Goal: Transaction & Acquisition: Register for event/course

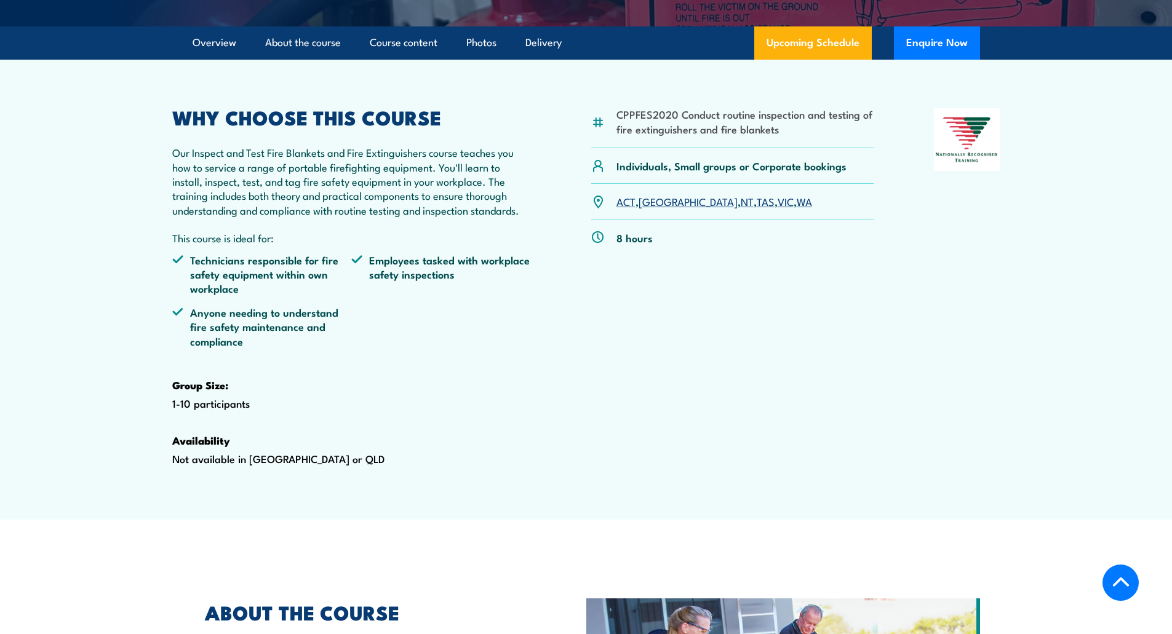
scroll to position [369, 0]
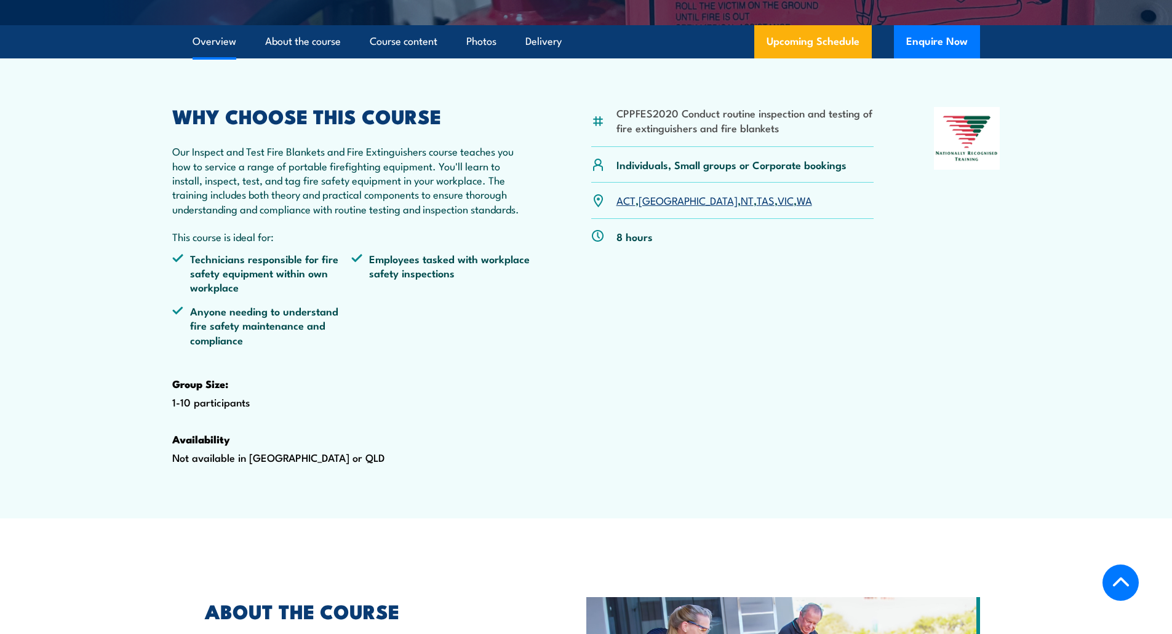
click at [652, 207] on link "[GEOGRAPHIC_DATA]" at bounding box center [688, 200] width 99 height 15
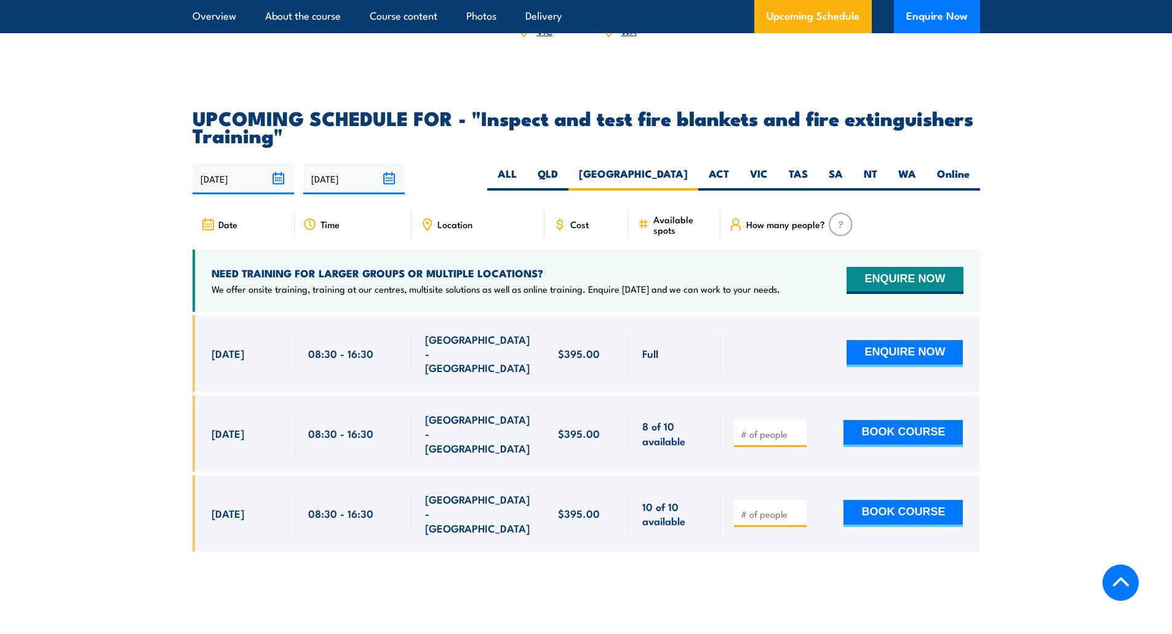
scroll to position [2224, 0]
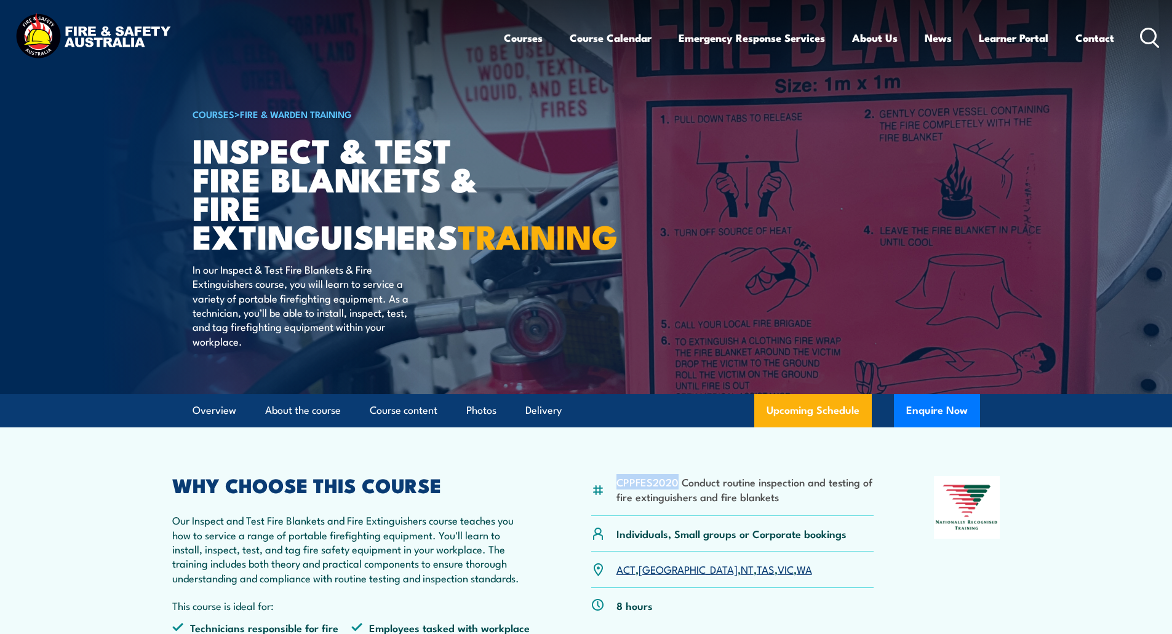
drag, startPoint x: 676, startPoint y: 513, endPoint x: 617, endPoint y: 515, distance: 59.7
click at [617, 504] on li "CPPFES2020 Conduct routine inspection and testing of fire extinguishers and fir…" at bounding box center [746, 489] width 258 height 29
copy li "CPPFES2020"
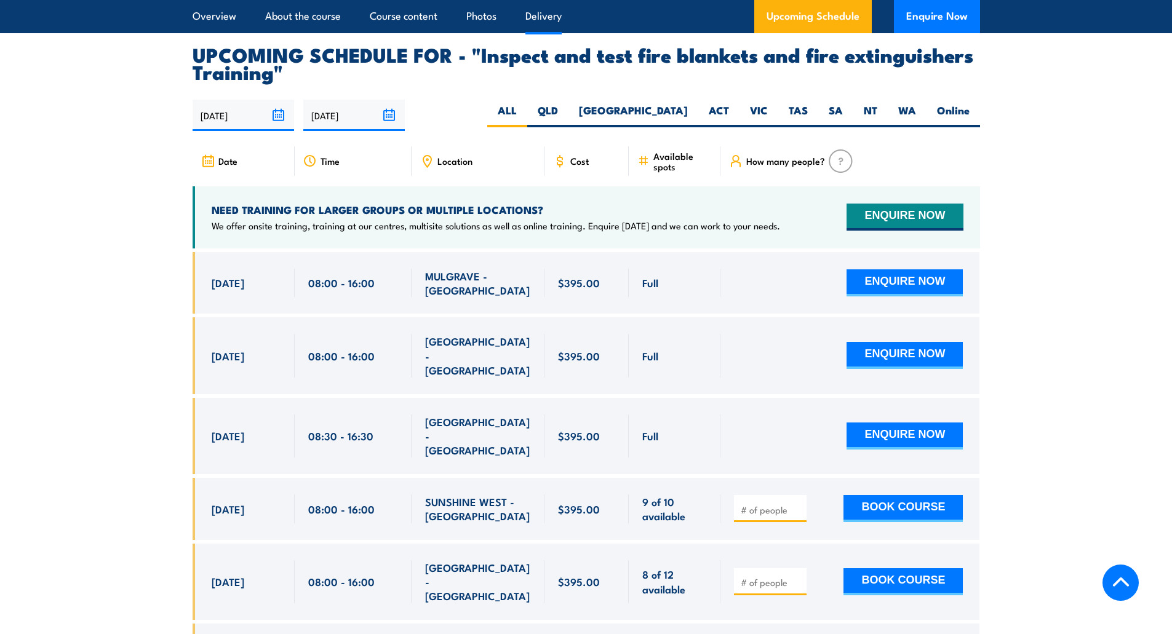
scroll to position [2031, 0]
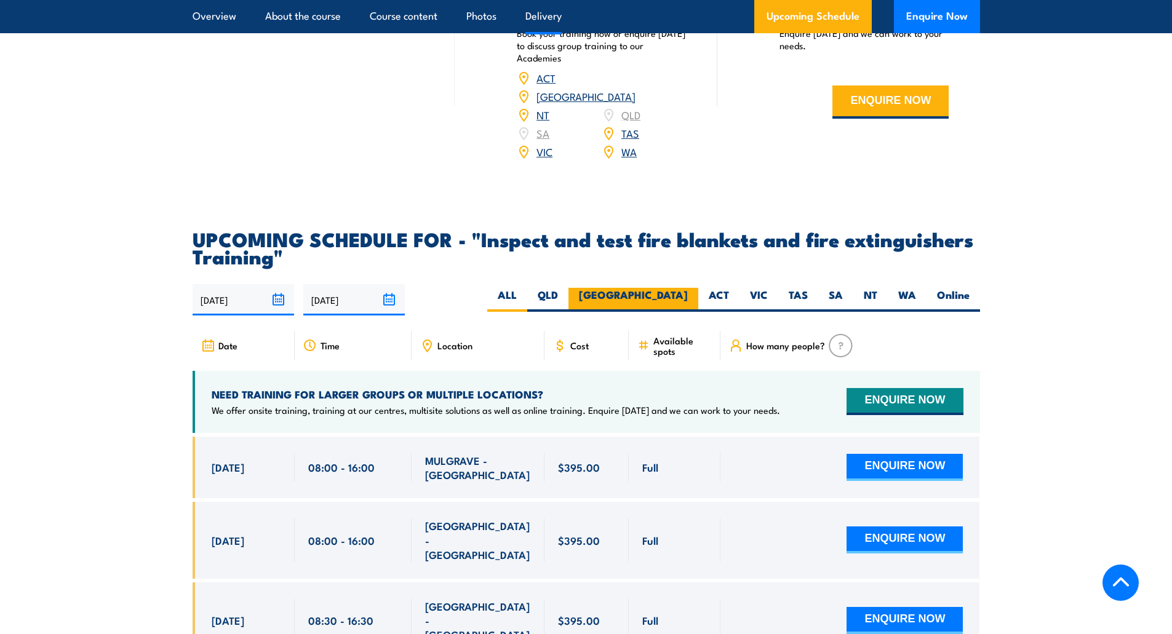
click at [673, 312] on label "[GEOGRAPHIC_DATA]" at bounding box center [634, 300] width 130 height 24
click at [688, 296] on input "[GEOGRAPHIC_DATA]" at bounding box center [692, 292] width 8 height 8
radio input "true"
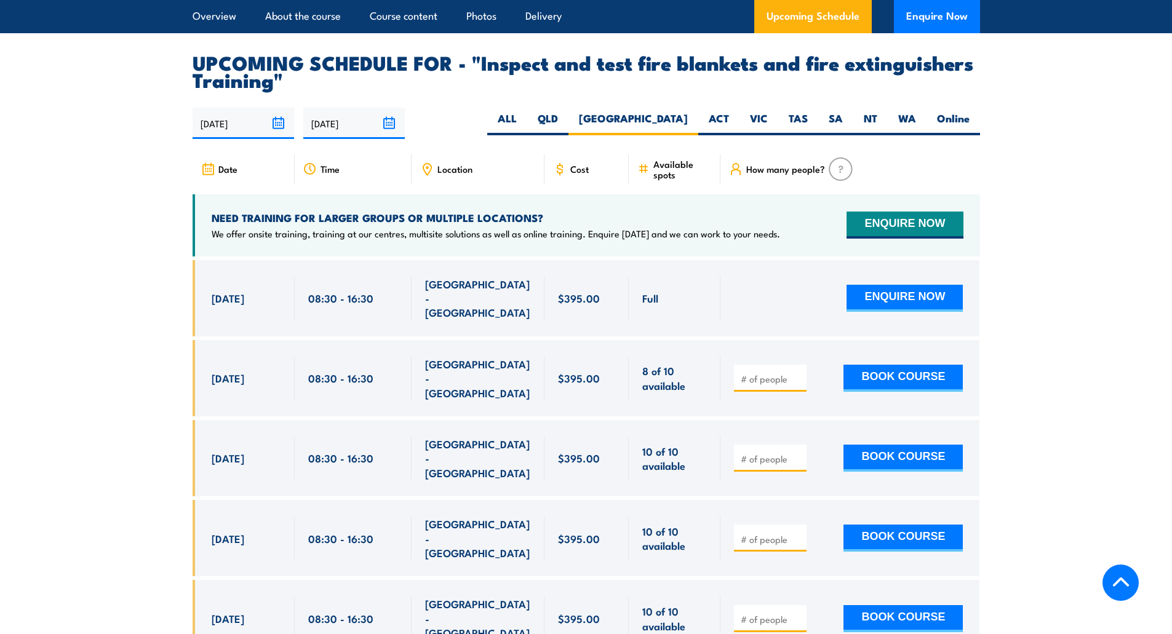
scroll to position [2338, 0]
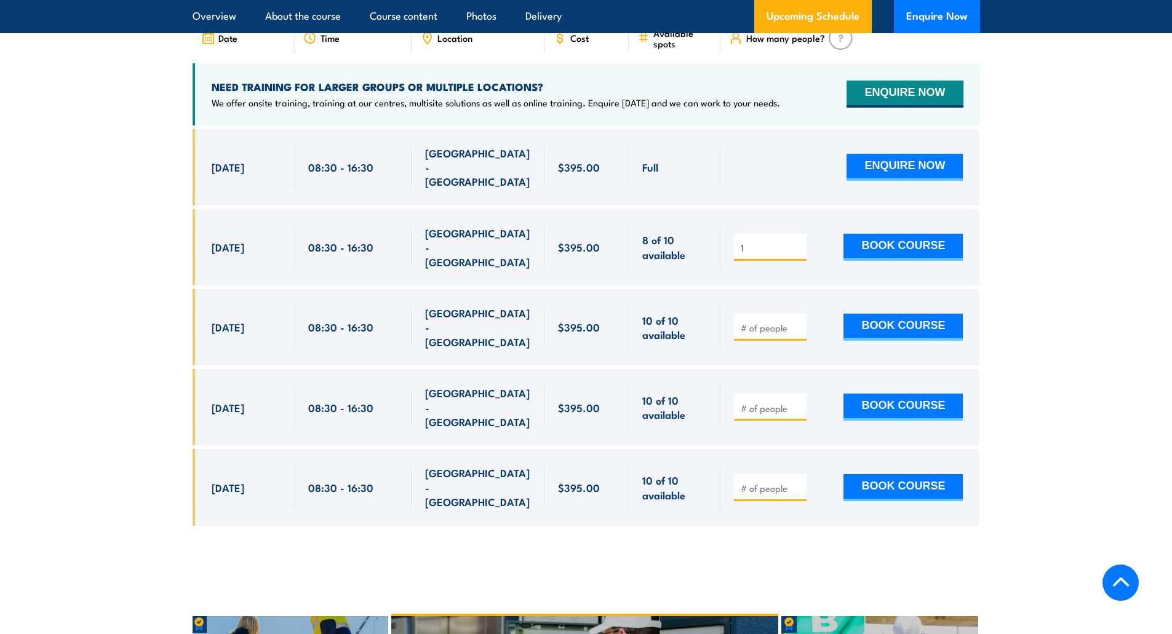
type input "1"
click at [796, 246] on input "1" at bounding box center [772, 248] width 62 height 12
click at [897, 245] on button "BOOK COURSE" at bounding box center [903, 247] width 119 height 27
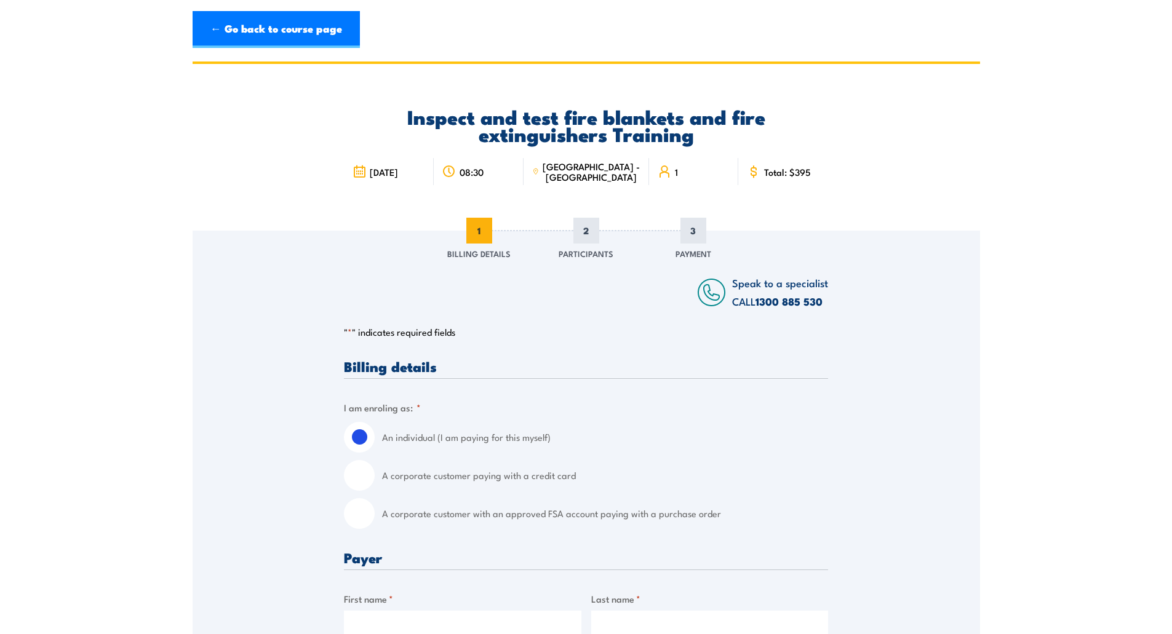
click at [359, 476] on input "A corporate customer paying with a credit card" at bounding box center [359, 475] width 31 height 31
radio input "true"
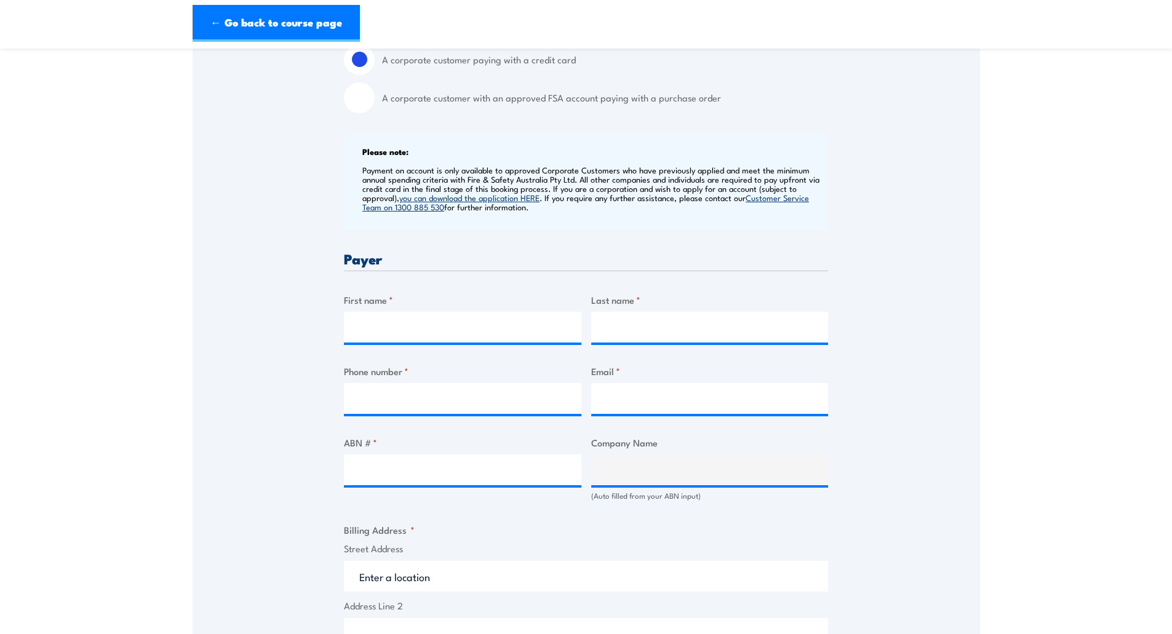
scroll to position [431, 0]
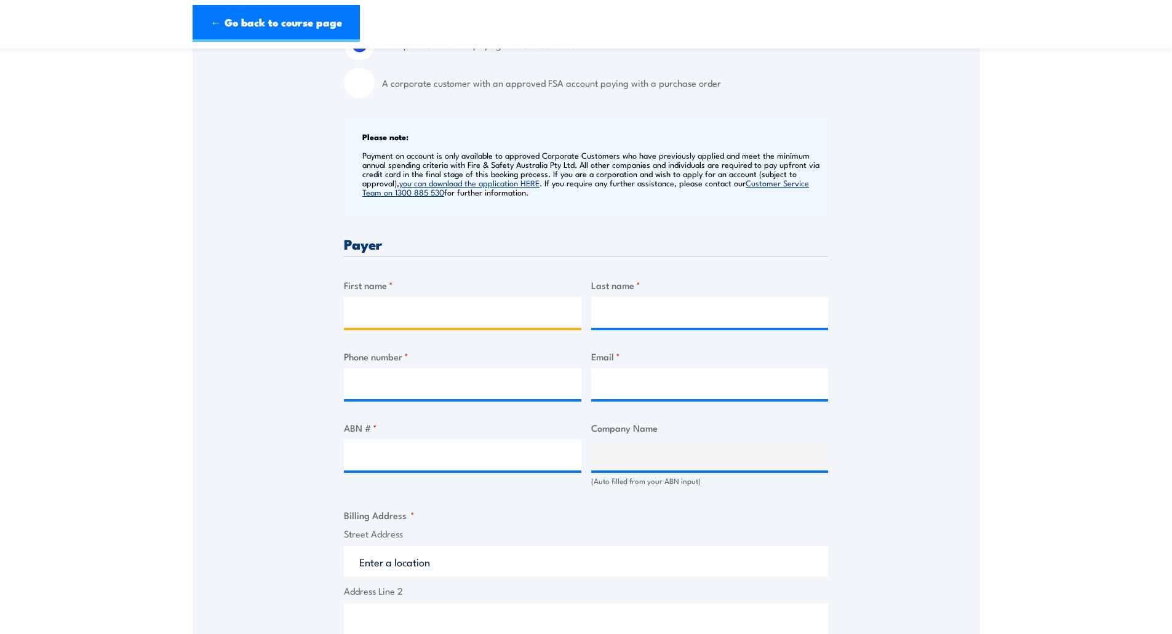
click at [364, 311] on input "First name *" at bounding box center [463, 312] width 238 height 31
type input "Christine"
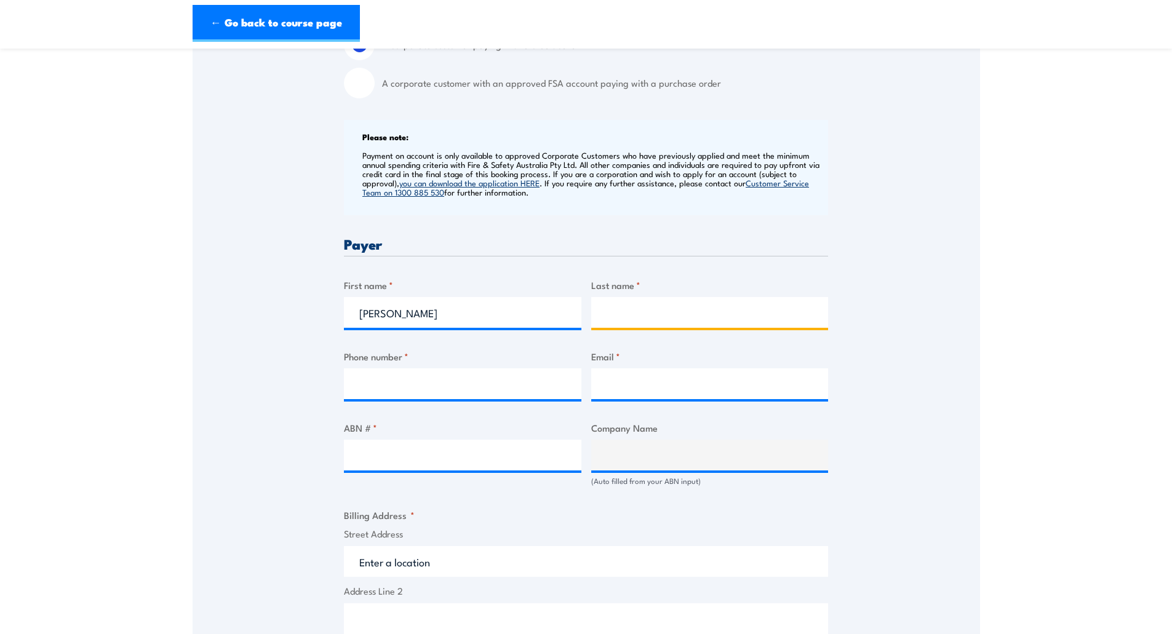
type input "Weinert"
type input "0417045067"
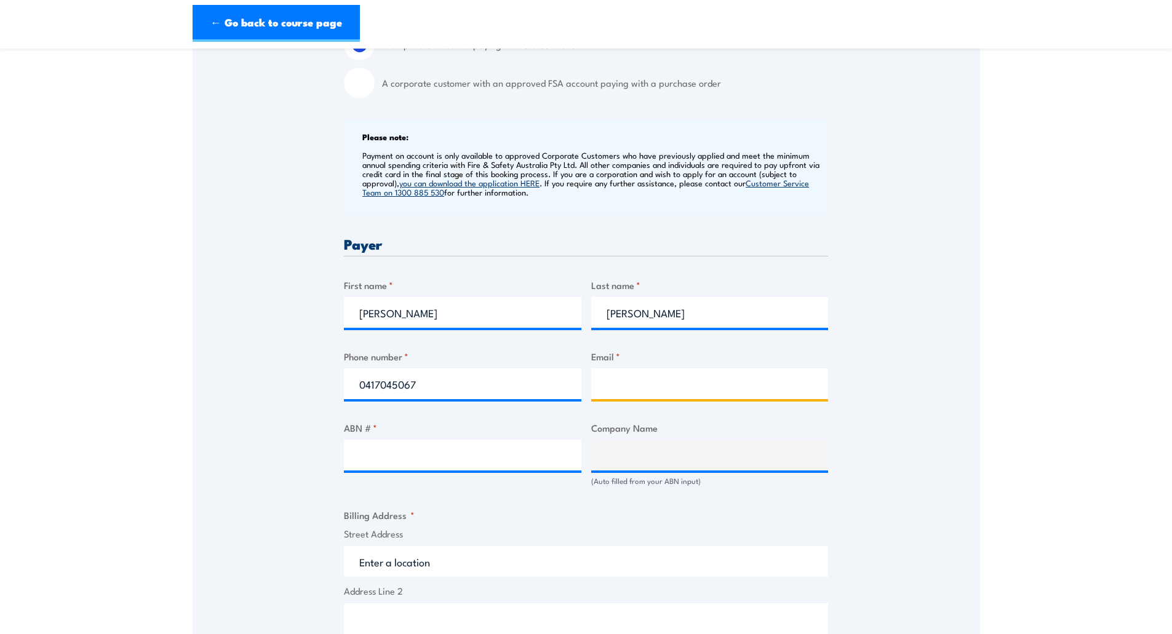
type input "chrisweinert@netspace.net.au"
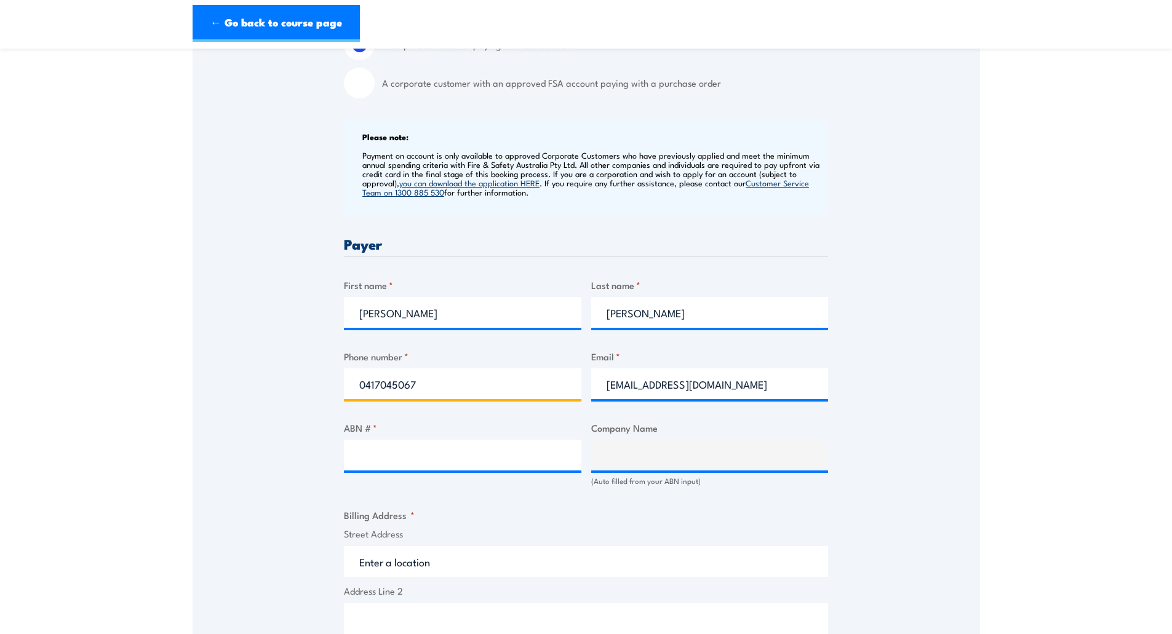
drag, startPoint x: 432, startPoint y: 386, endPoint x: 340, endPoint y: 388, distance: 91.7
click at [340, 390] on div "Speak to a specialist CALL 1300 885 530 CALL 1300 885 530 " * " indicates requi…" at bounding box center [587, 463] width 788 height 1326
type input "0408788728"
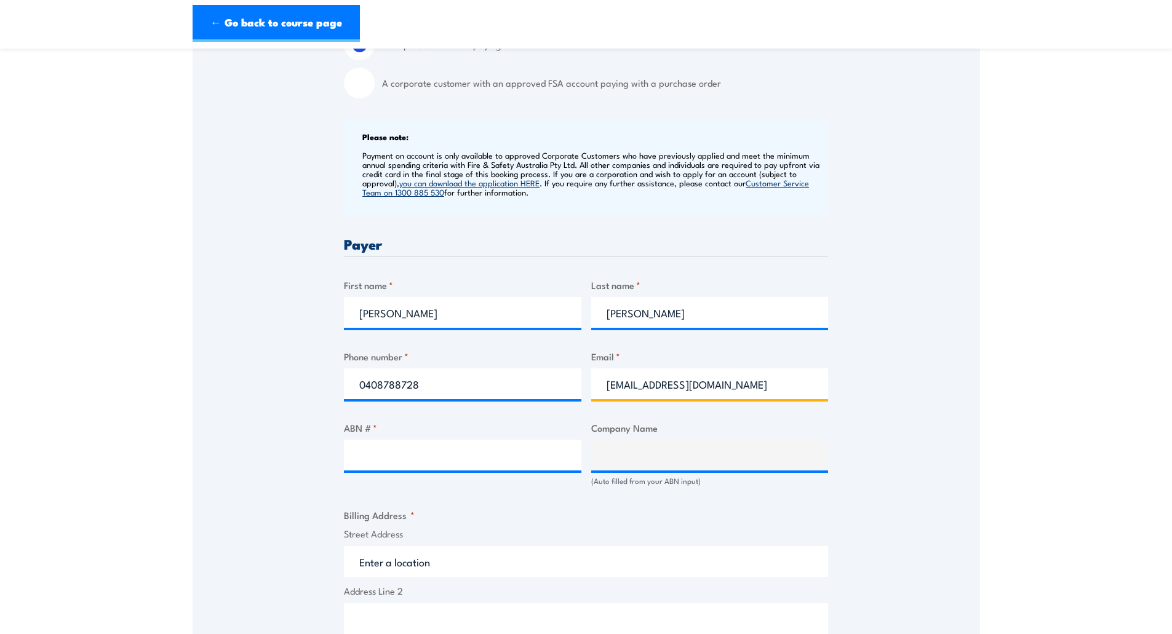
drag, startPoint x: 605, startPoint y: 387, endPoint x: 803, endPoint y: 388, distance: 198.1
click at [803, 388] on input "chrisweinert@netspace.net.au" at bounding box center [710, 384] width 238 height 31
type input "Chris.Weinert@jhg.com.au"
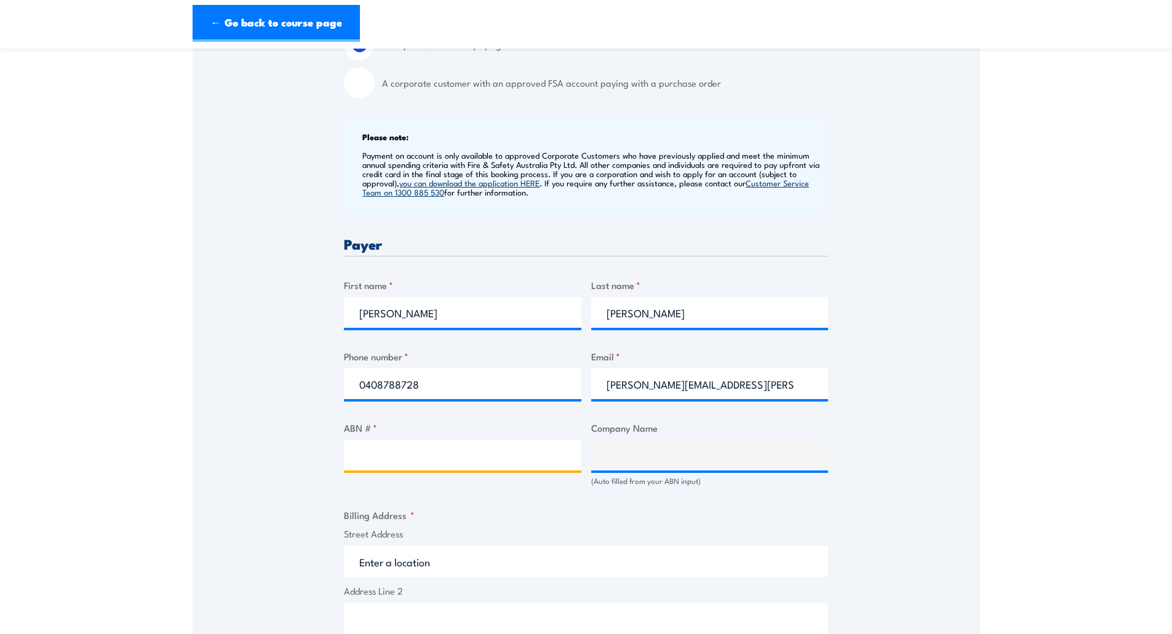
click at [380, 455] on input "ABN # *" at bounding box center [463, 455] width 238 height 31
type input "11004282268"
type input "JOHN HOLLAND PTY LTD"
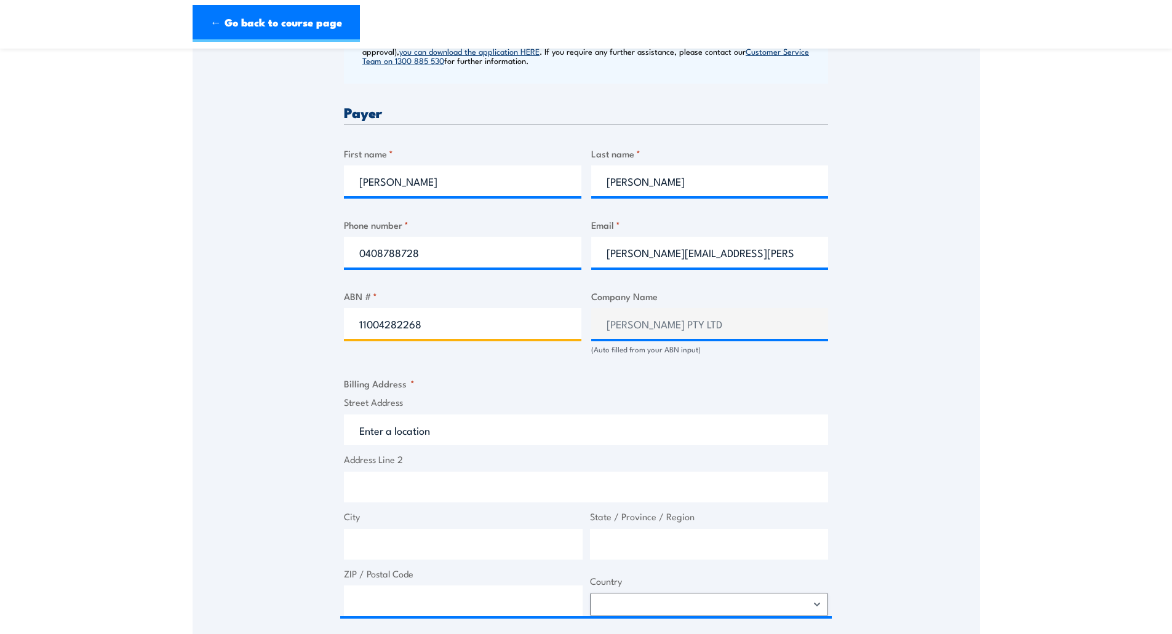
scroll to position [615, 0]
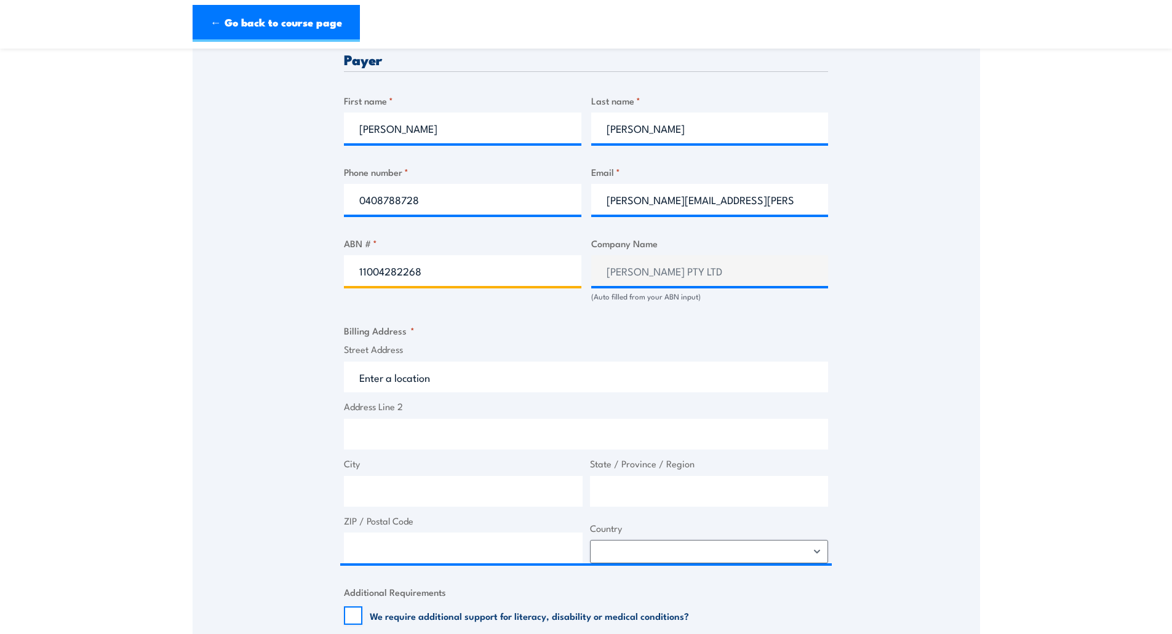
type input "11004282268"
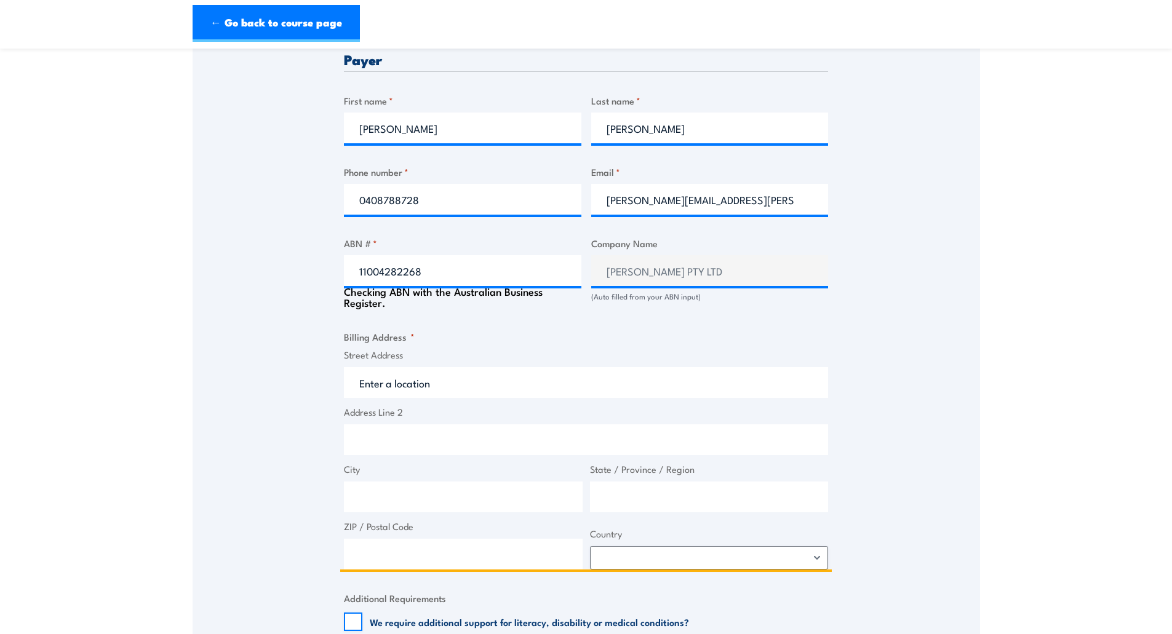
click at [361, 378] on input "Street Address" at bounding box center [586, 382] width 484 height 31
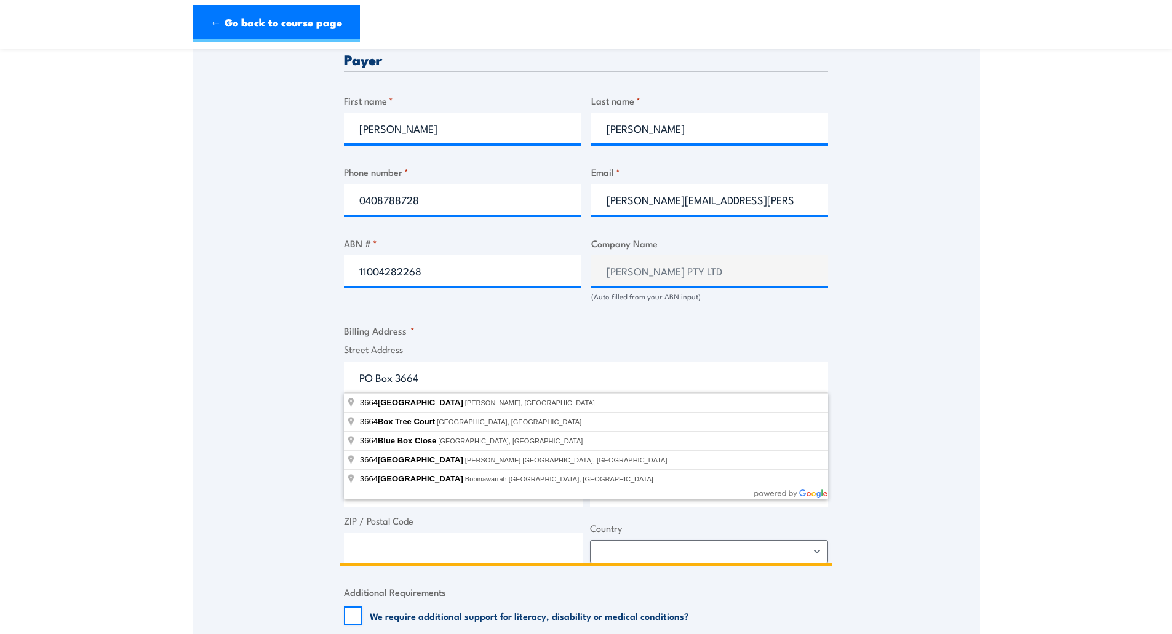
type input "PO Box 3664"
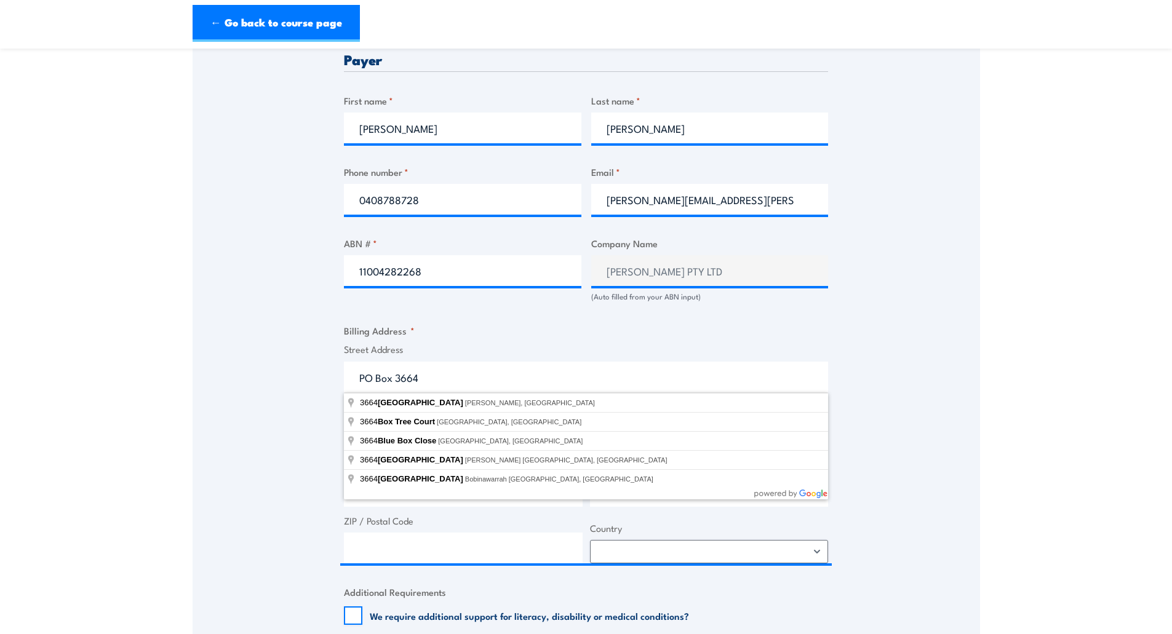
click at [866, 406] on div "Speak to a specialist CALL 1300 885 530 CALL 1300 885 530 " * " indicates requi…" at bounding box center [587, 278] width 788 height 1326
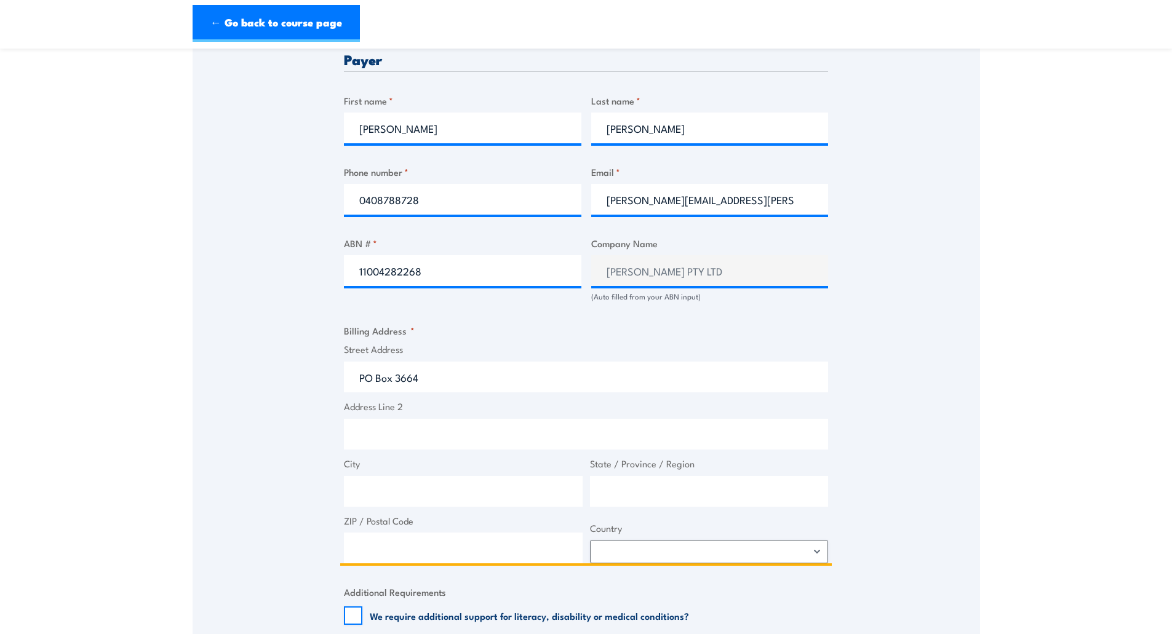
click at [370, 490] on input "City" at bounding box center [463, 491] width 239 height 31
type input "Rhodes"
click at [642, 487] on input "State / Province / Region" at bounding box center [709, 491] width 239 height 31
type input "[GEOGRAPHIC_DATA]"
click at [409, 553] on input "ZIP / Postal Code" at bounding box center [463, 548] width 239 height 31
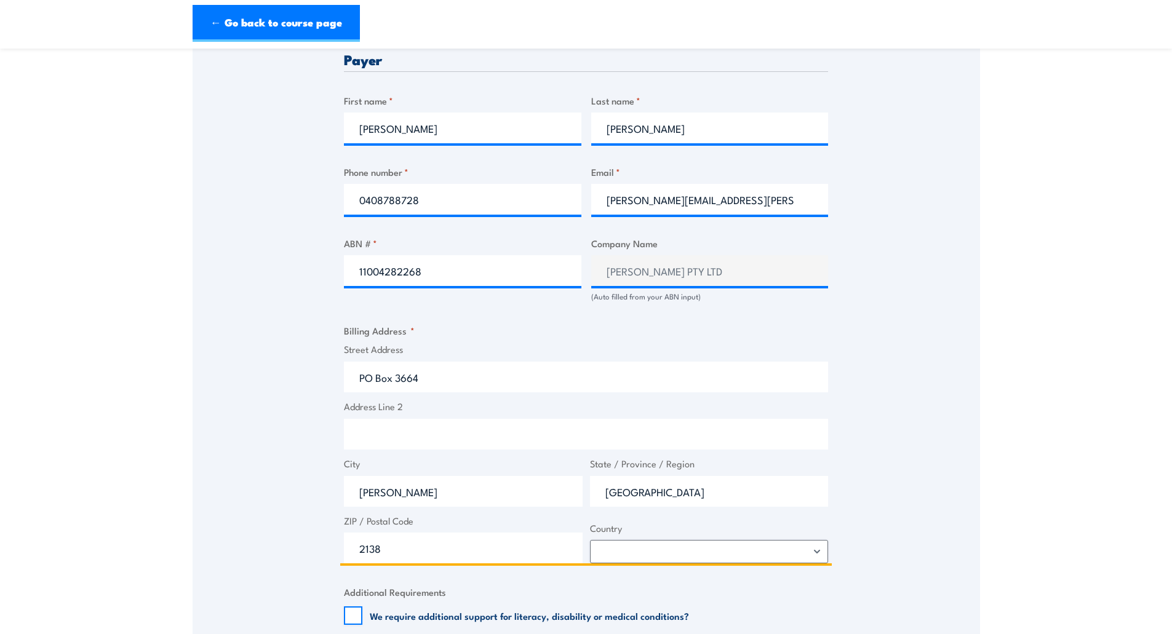
type input "2138"
click at [818, 553] on select "Afghanistan Albania Algeria American Samoa Andorra Angola Anguilla Antarctica A…" at bounding box center [709, 551] width 239 height 23
select select "Australia"
click at [590, 540] on select "Afghanistan Albania Algeria American Samoa Andorra Angola Anguilla Antarctica A…" at bounding box center [709, 551] width 239 height 23
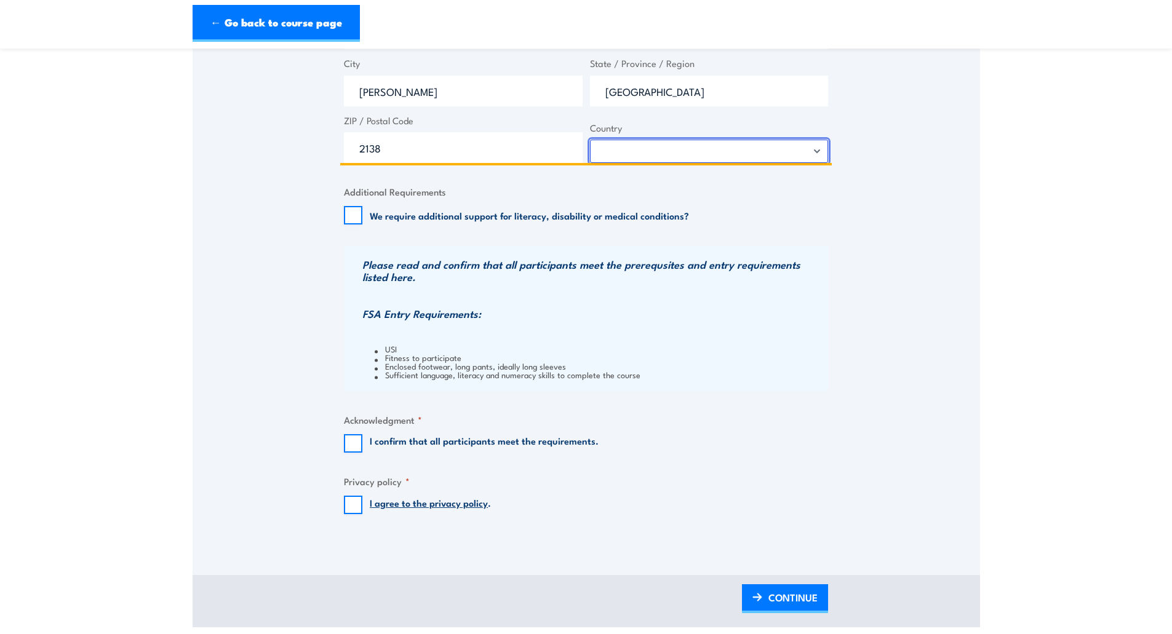
scroll to position [1046, 0]
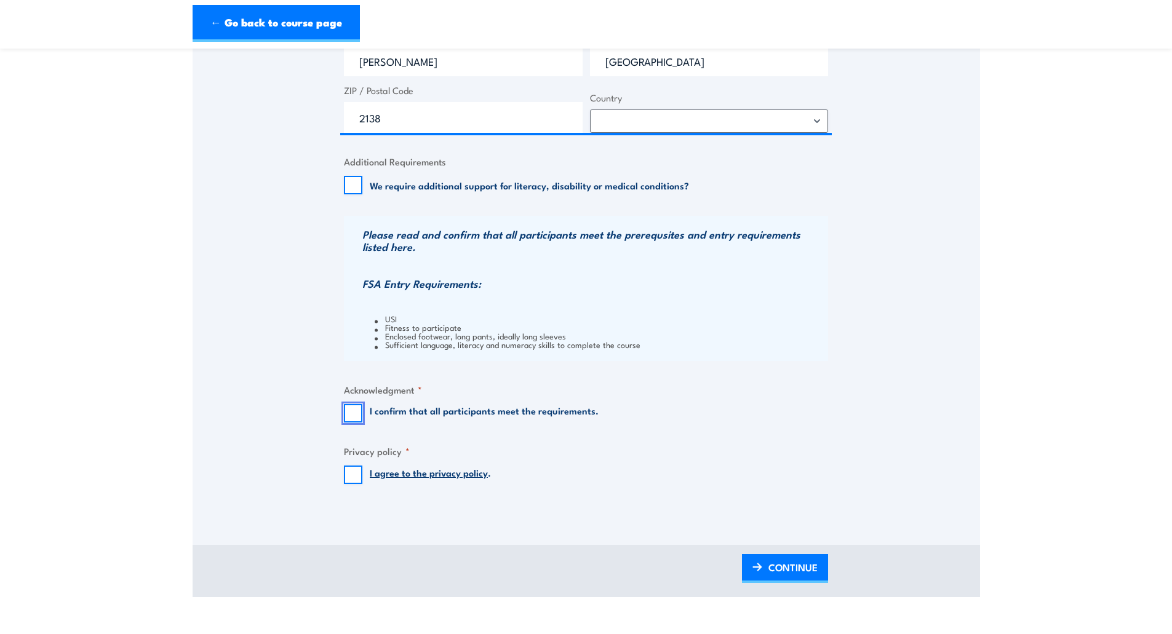
click at [354, 413] on input "I confirm that all participants meet the requirements." at bounding box center [353, 413] width 18 height 18
checkbox input "true"
click at [351, 473] on input "I agree to the privacy policy ." at bounding box center [353, 475] width 18 height 18
checkbox input "true"
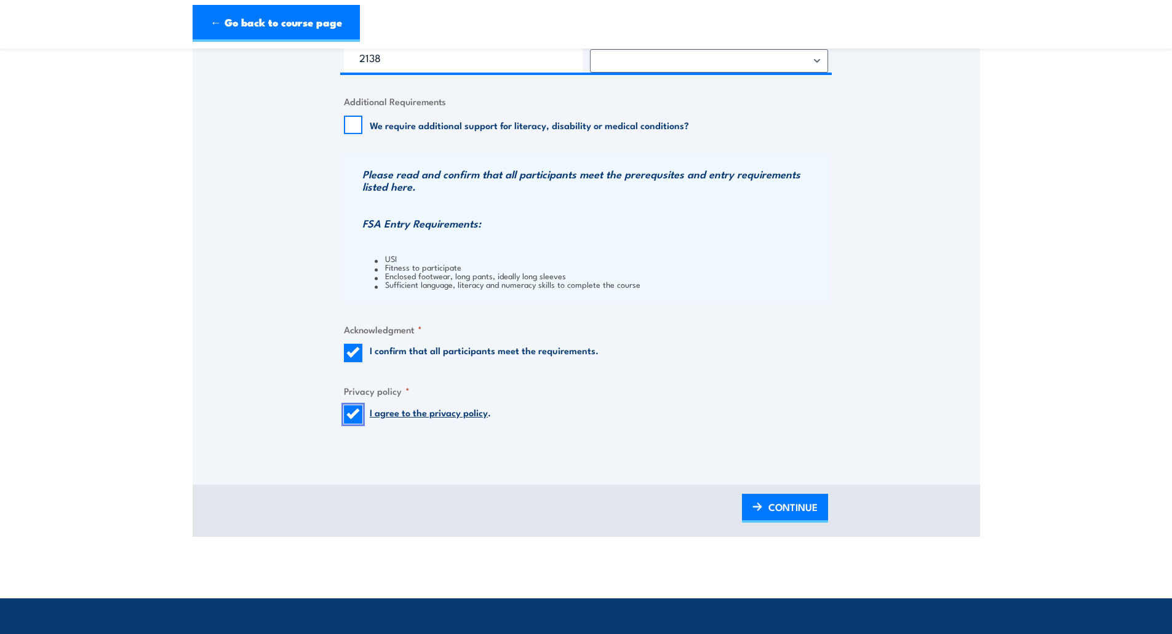
scroll to position [1108, 0]
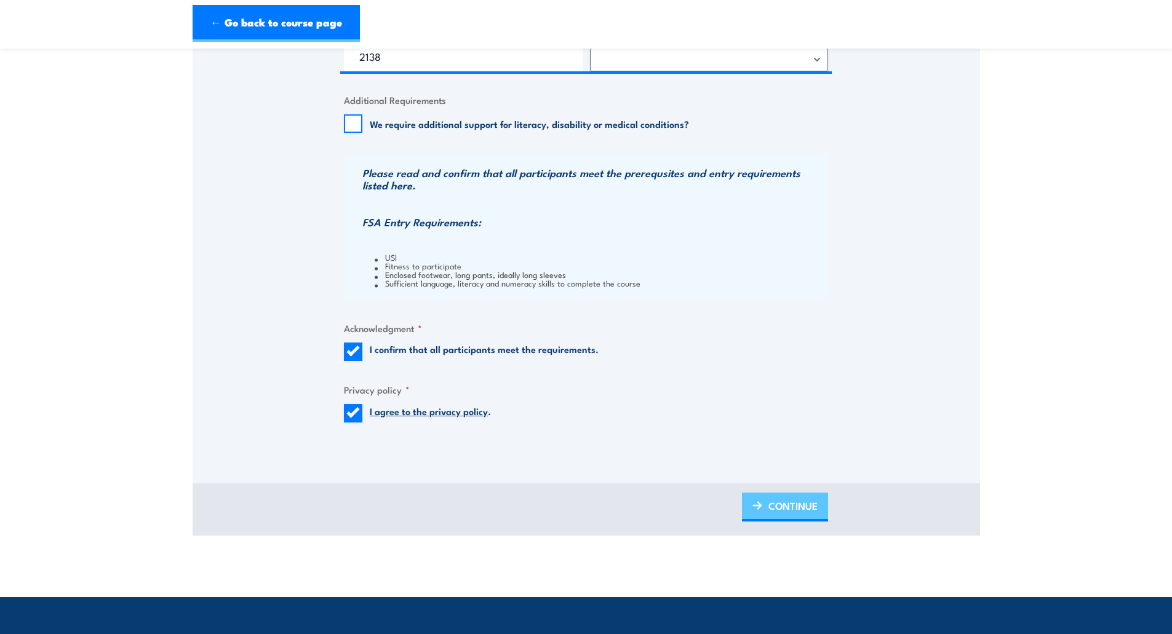
click at [778, 505] on span "CONTINUE" at bounding box center [793, 506] width 49 height 33
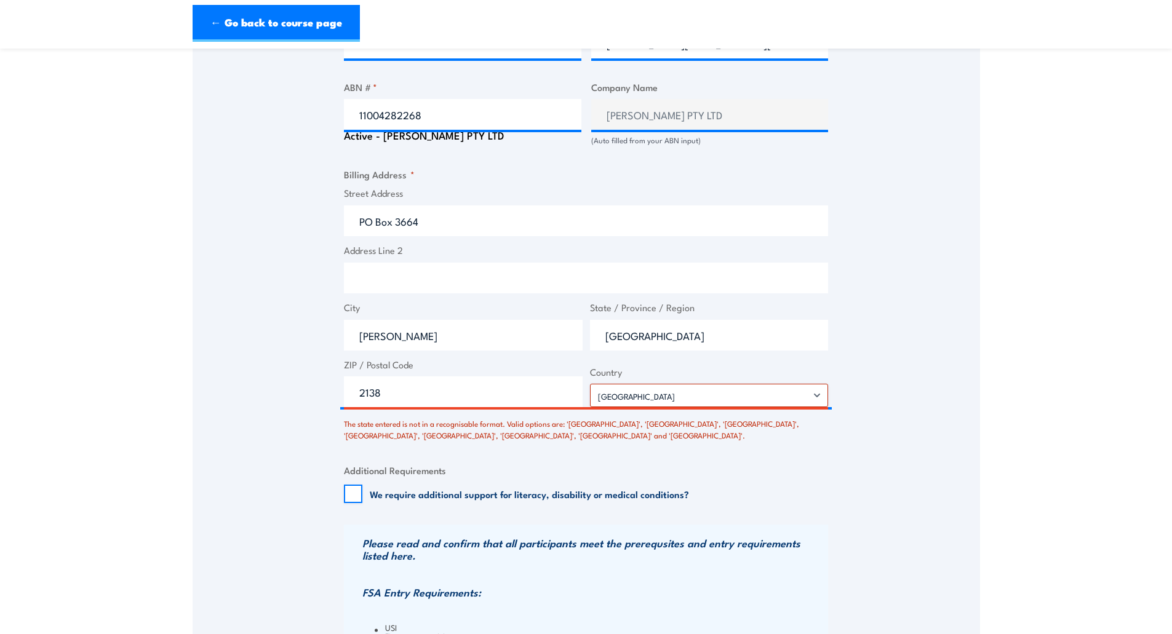
scroll to position [823, 0]
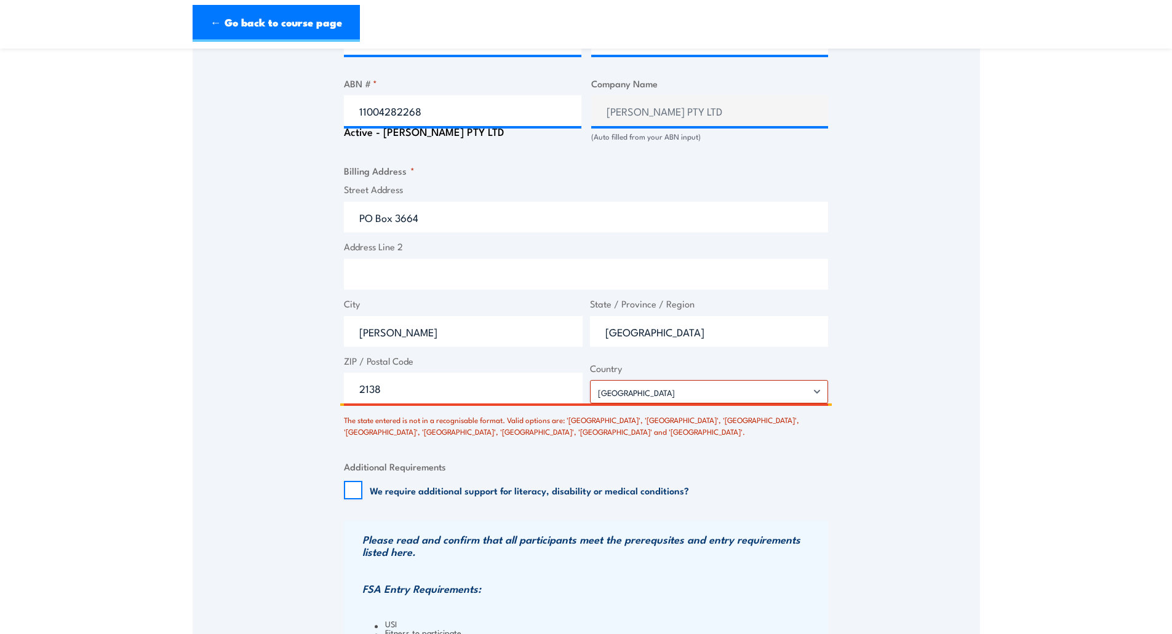
drag, startPoint x: 638, startPoint y: 337, endPoint x: 591, endPoint y: 329, distance: 48.1
click at [591, 331] on input "[GEOGRAPHIC_DATA]" at bounding box center [709, 331] width 239 height 31
type input "New South Wales"
click at [907, 337] on div "Speak to a specialist CALL 1300 885 530 CALL 1300 885 530 There was a problem w…" at bounding box center [587, 111] width 788 height 1408
click at [853, 449] on div "Speak to a specialist CALL 1300 885 530 CALL 1300 885 530 There was a problem w…" at bounding box center [587, 111] width 788 height 1408
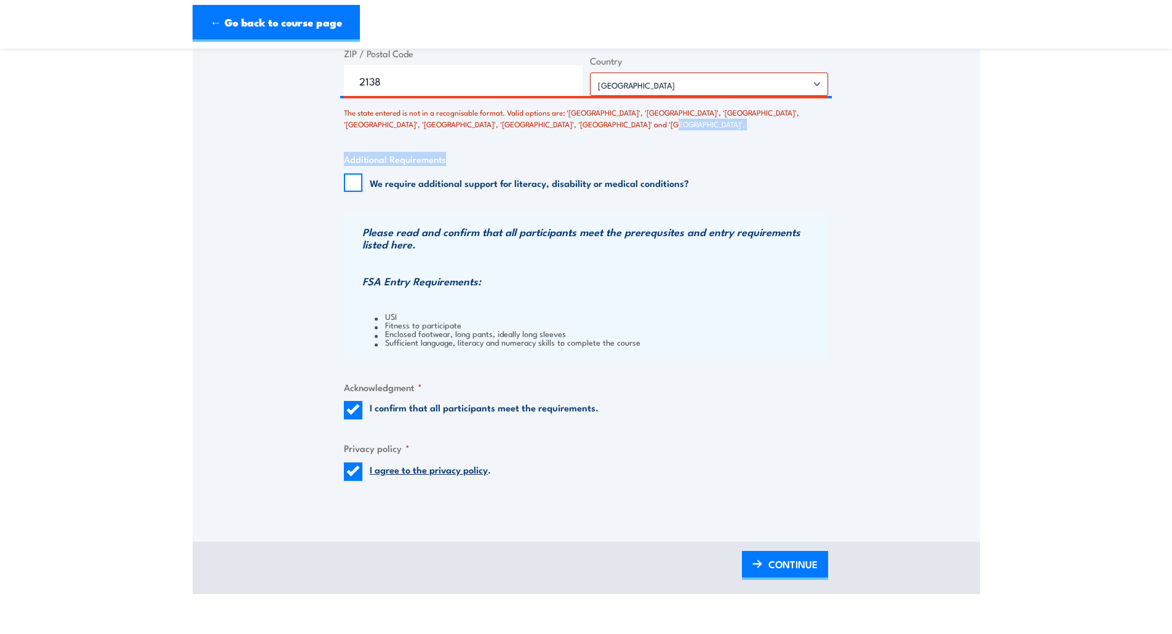
scroll to position [1254, 0]
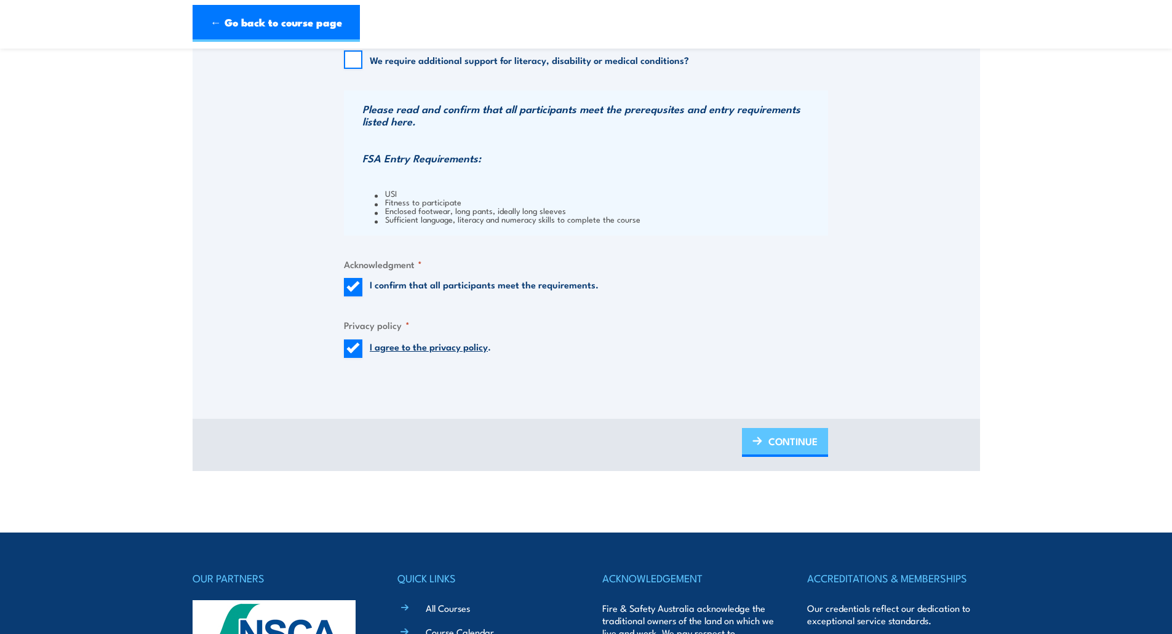
click at [793, 441] on span "CONTINUE" at bounding box center [793, 441] width 49 height 33
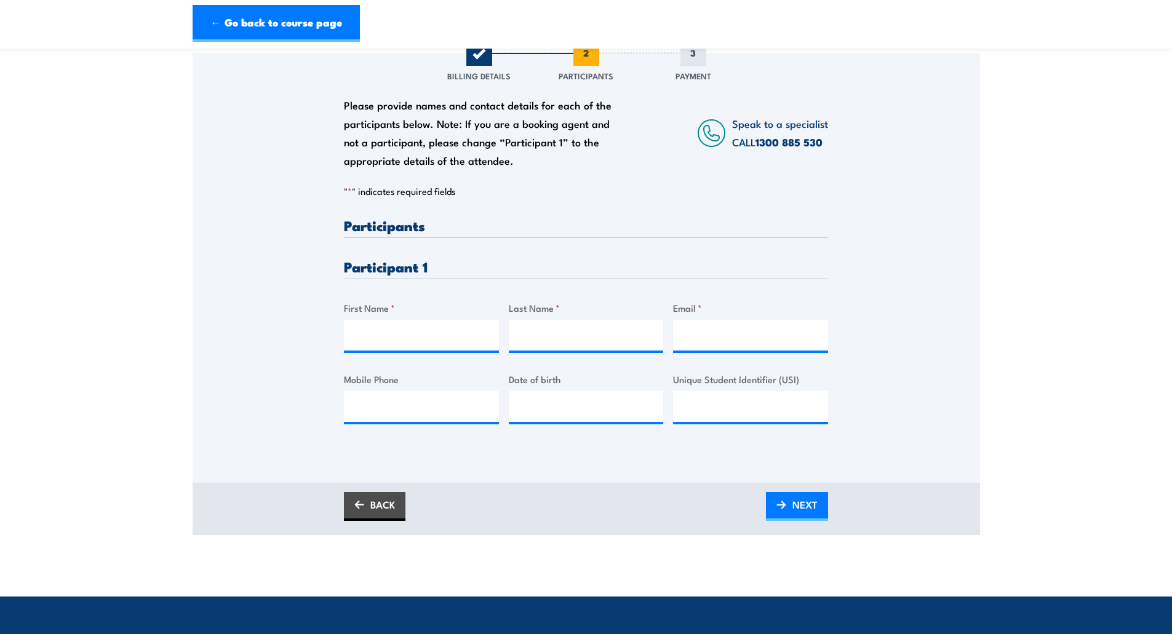
scroll to position [185, 0]
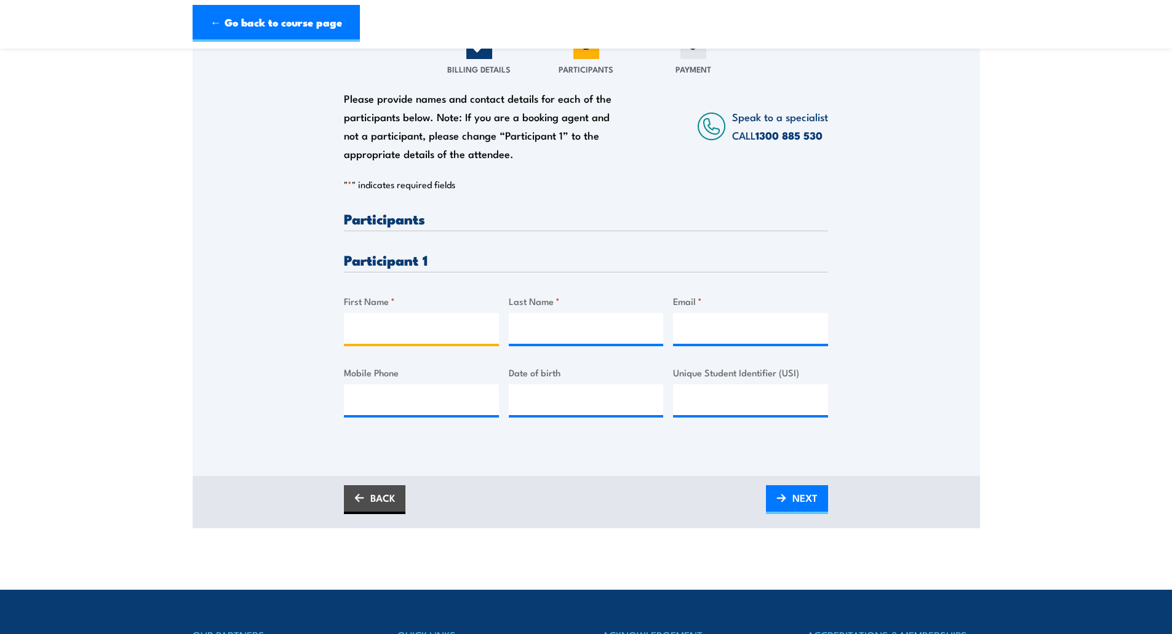
click at [370, 329] on input "First Name *" at bounding box center [421, 328] width 155 height 31
type input "Philip"
click at [547, 330] on input "Last Name *" at bounding box center [586, 328] width 155 height 31
type input "Brombal"
click at [692, 330] on input "Email *" at bounding box center [750, 328] width 155 height 31
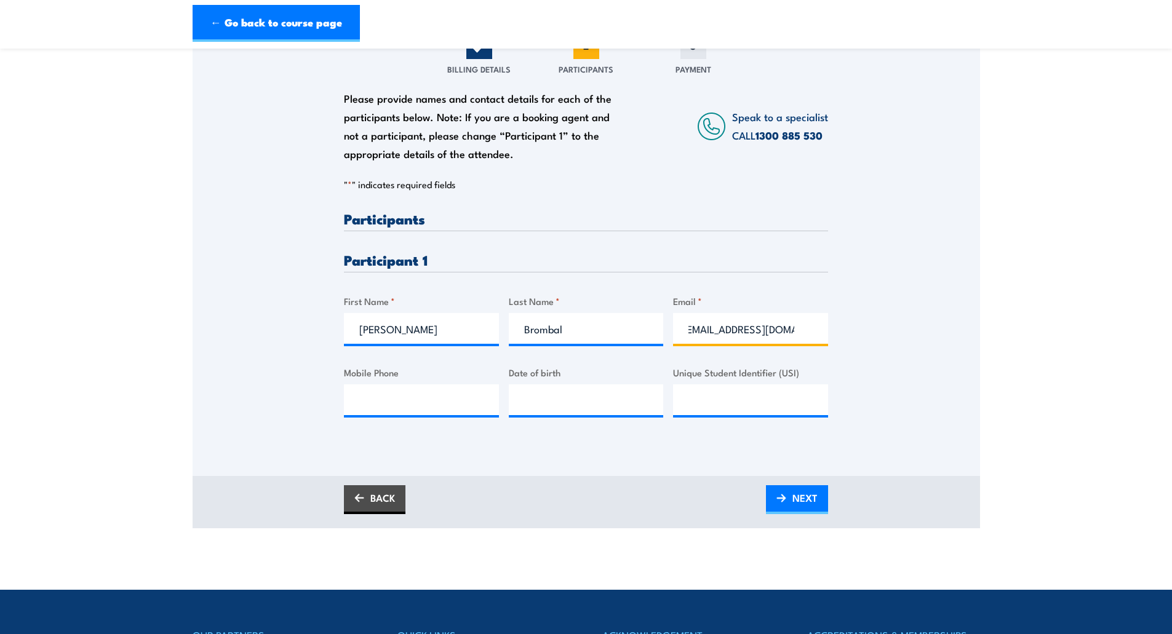
scroll to position [0, 12]
type input "Phil.Brombal@jhg.com.au"
click at [379, 397] on input "Mobile Phone" at bounding box center [421, 400] width 155 height 31
type input "0407018625"
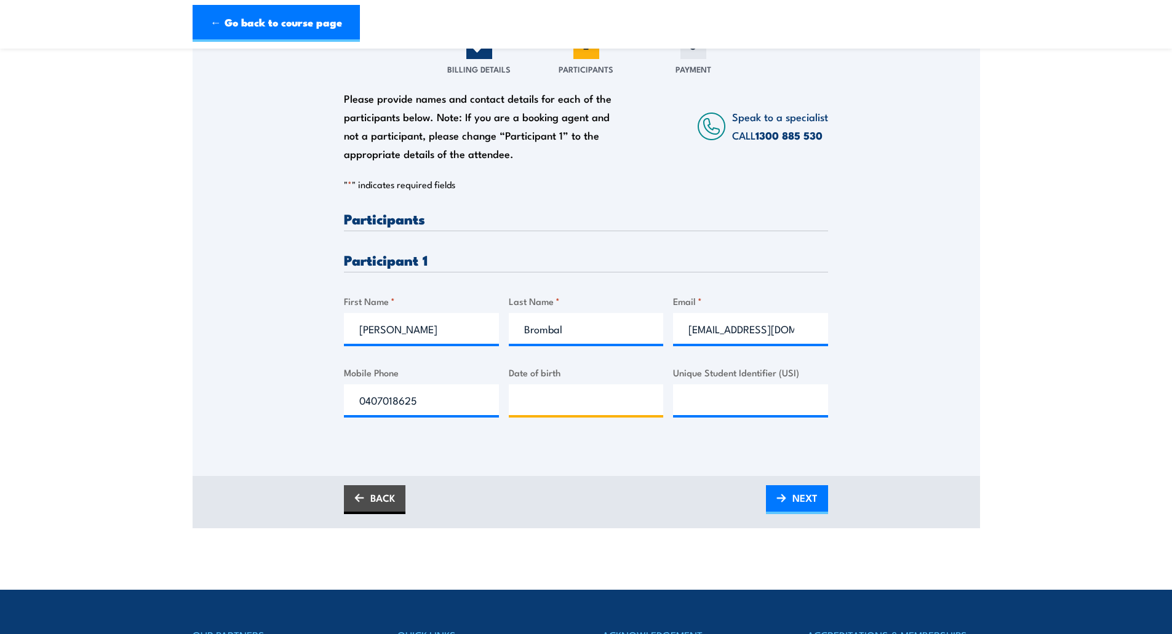
type input "__/__/____"
click at [556, 401] on input "__/__/____" at bounding box center [586, 400] width 155 height 31
type input "16/11/1991"
click at [1001, 428] on section "Inspect and test fire blankets and fire extinguishers Training 22 September 202…" at bounding box center [586, 203] width 1172 height 652
click at [793, 502] on span "NEXT" at bounding box center [805, 498] width 25 height 33
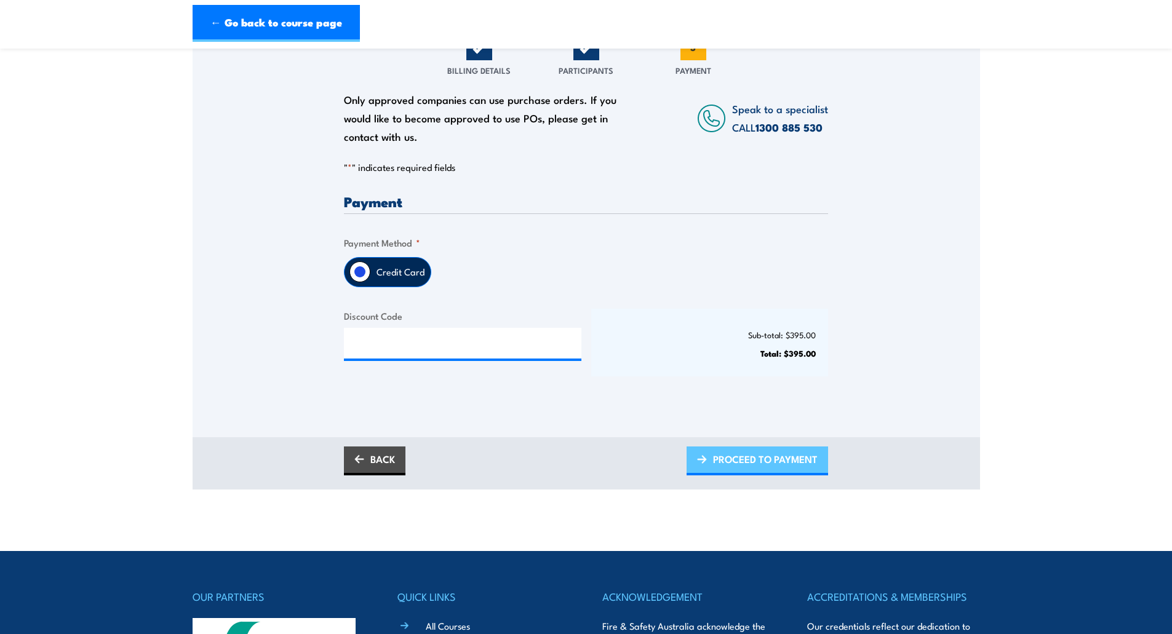
scroll to position [185, 0]
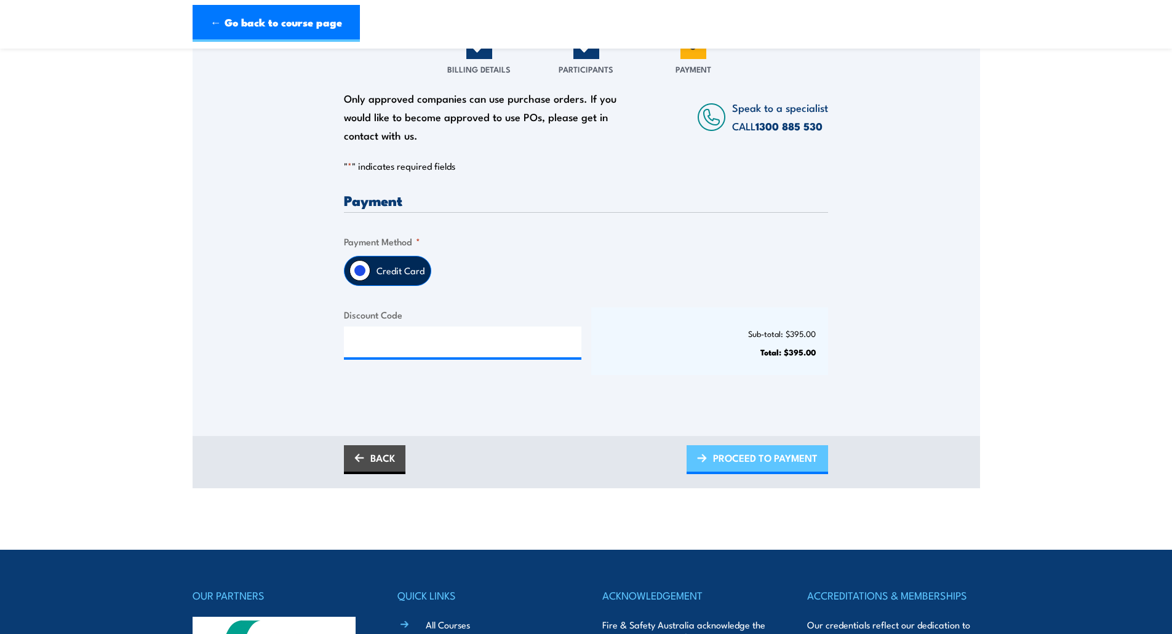
click at [747, 455] on span "PROCEED TO PAYMENT" at bounding box center [765, 458] width 105 height 33
